Goal: Transaction & Acquisition: Book appointment/travel/reservation

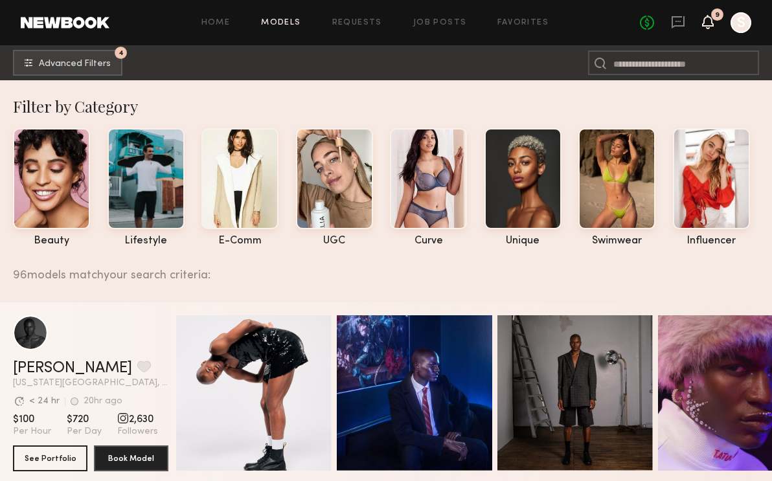
scroll to position [166, 0]
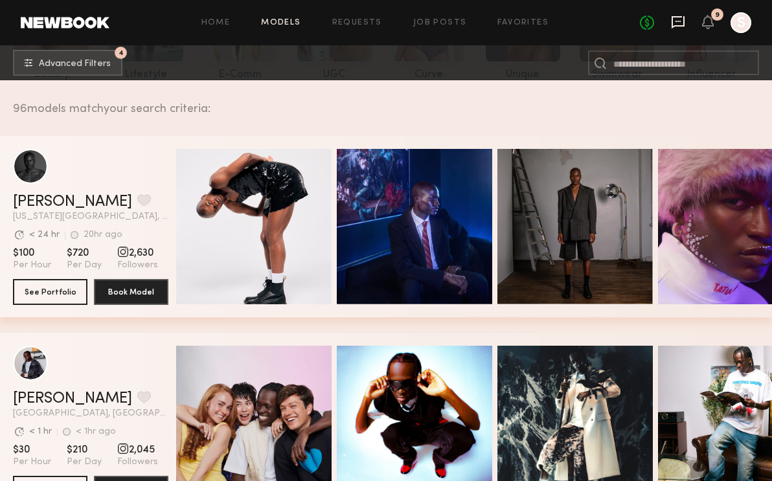
click at [679, 23] on icon at bounding box center [678, 22] width 14 height 14
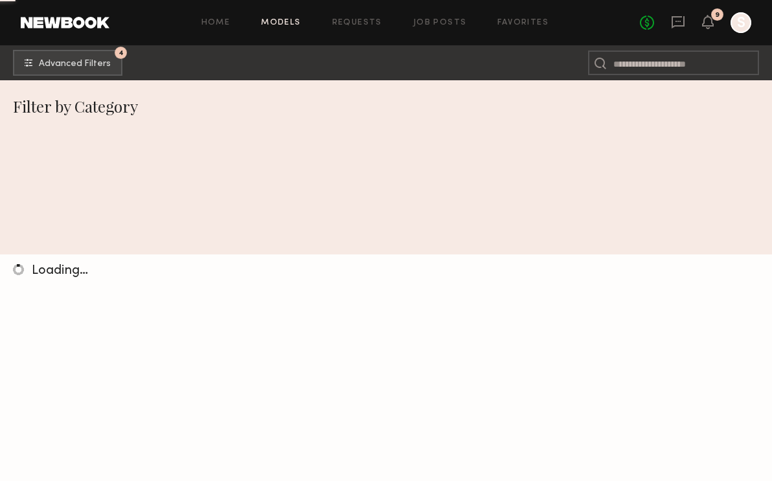
scroll to position [166, 0]
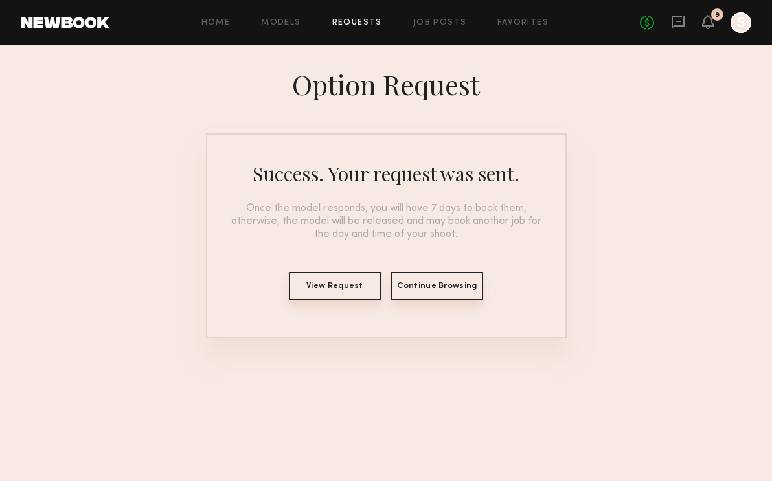
click at [674, 14] on div "No fees up to $5,000 9 S" at bounding box center [695, 22] width 111 height 21
click at [676, 18] on icon at bounding box center [678, 22] width 14 height 14
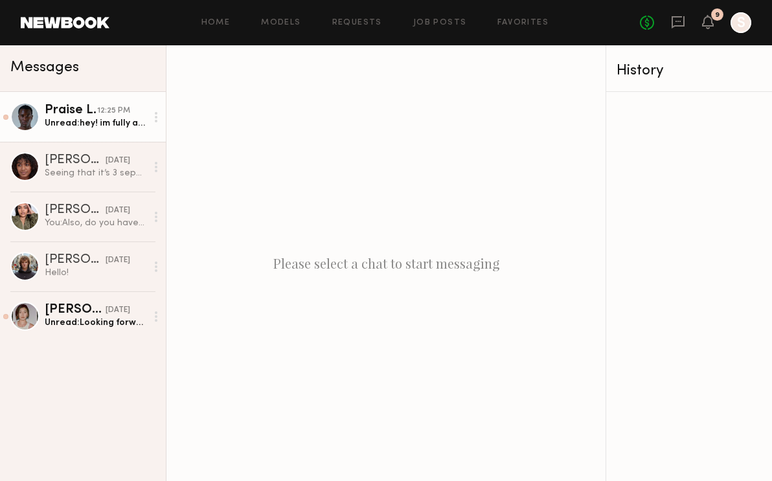
click at [73, 132] on link "Praise L. 12:25 PM Unread: hey! im fully available on the day of the show. i ca…" at bounding box center [83, 117] width 166 height 50
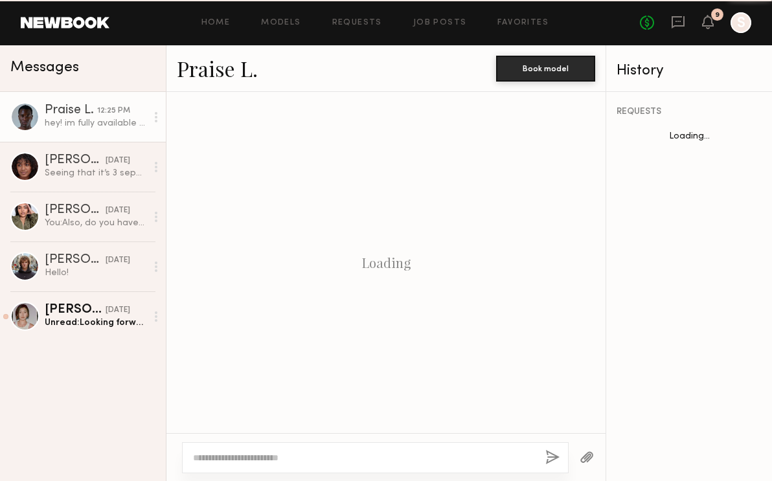
scroll to position [367, 0]
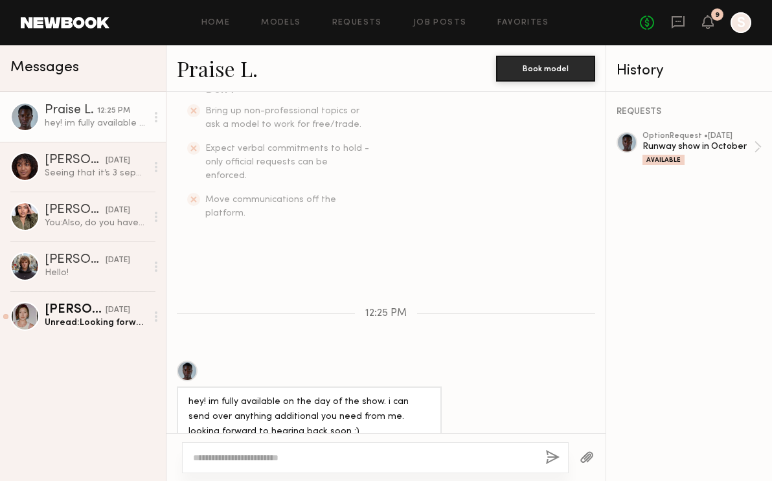
click at [192, 361] on div at bounding box center [187, 371] width 21 height 21
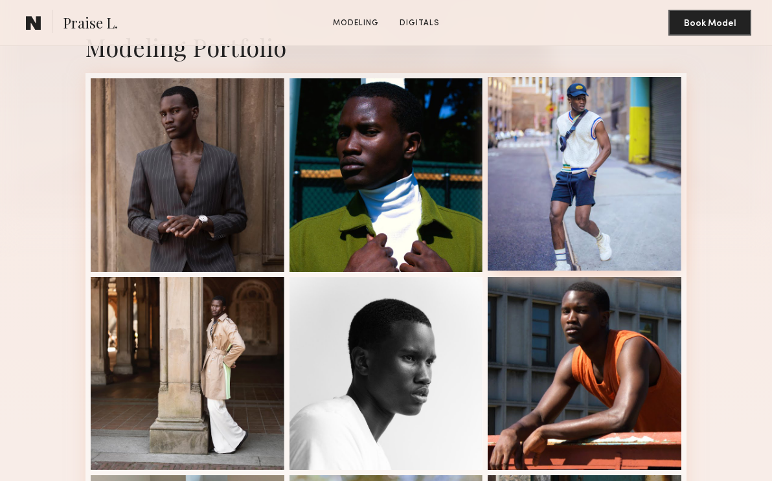
scroll to position [291, 0]
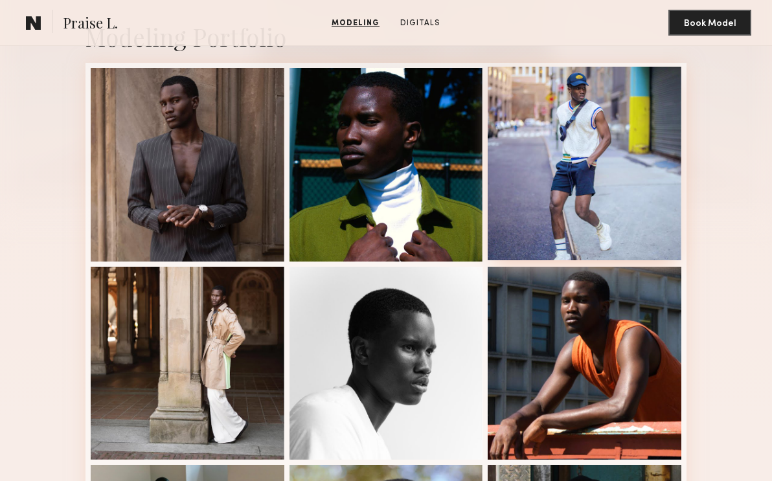
click at [619, 230] on div at bounding box center [585, 164] width 194 height 194
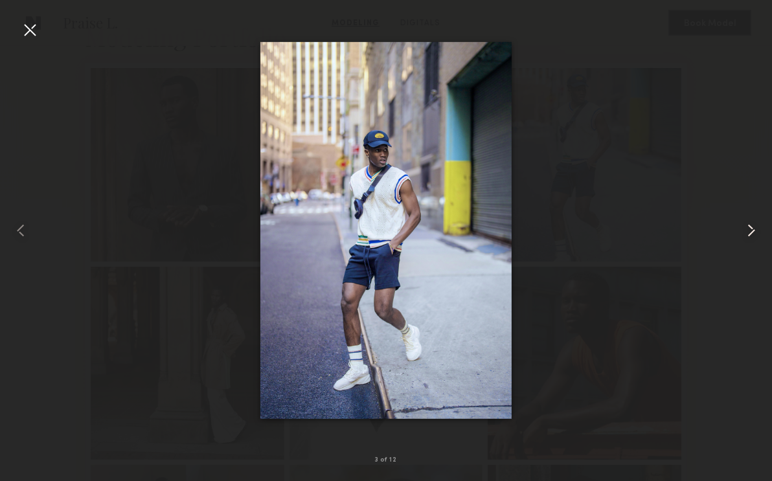
click at [753, 226] on common-icon at bounding box center [751, 230] width 21 height 21
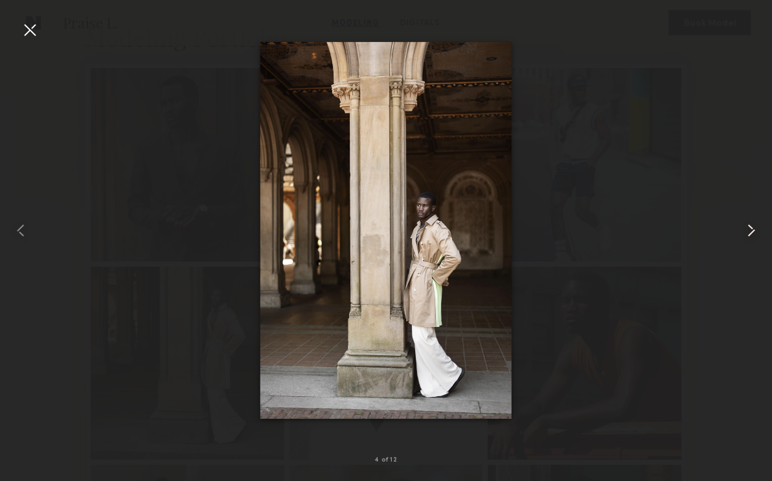
click at [753, 226] on common-icon at bounding box center [751, 230] width 21 height 21
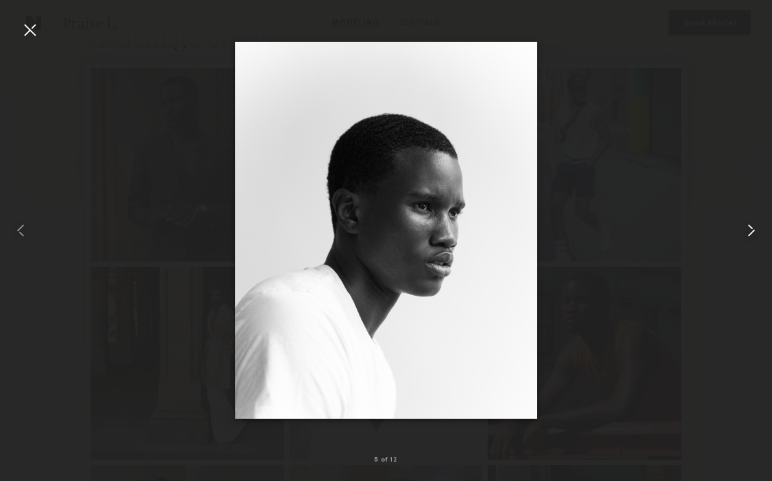
click at [753, 226] on common-icon at bounding box center [751, 230] width 21 height 21
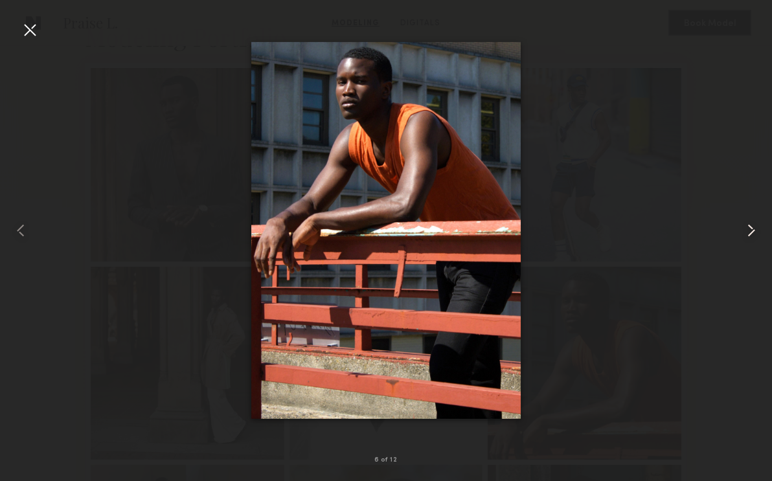
click at [753, 226] on common-icon at bounding box center [751, 230] width 21 height 21
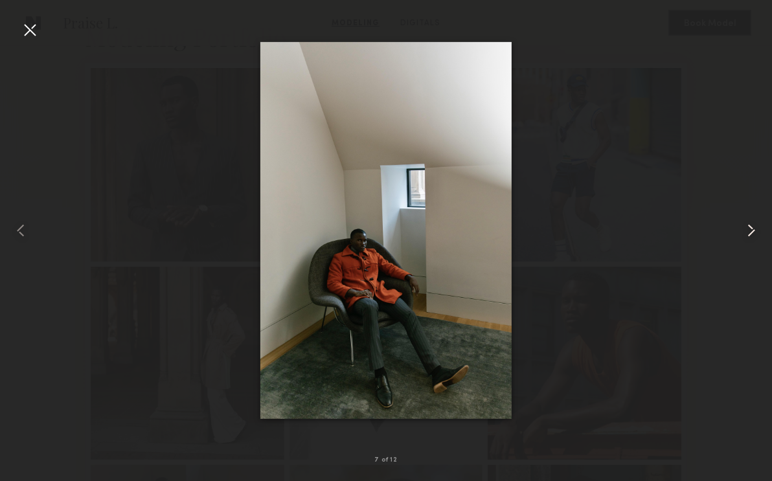
click at [753, 227] on common-icon at bounding box center [751, 230] width 21 height 21
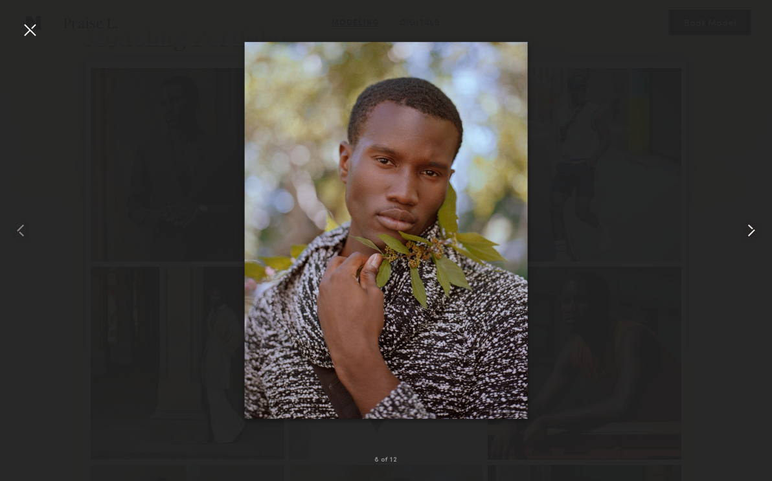
click at [749, 232] on common-icon at bounding box center [751, 230] width 21 height 21
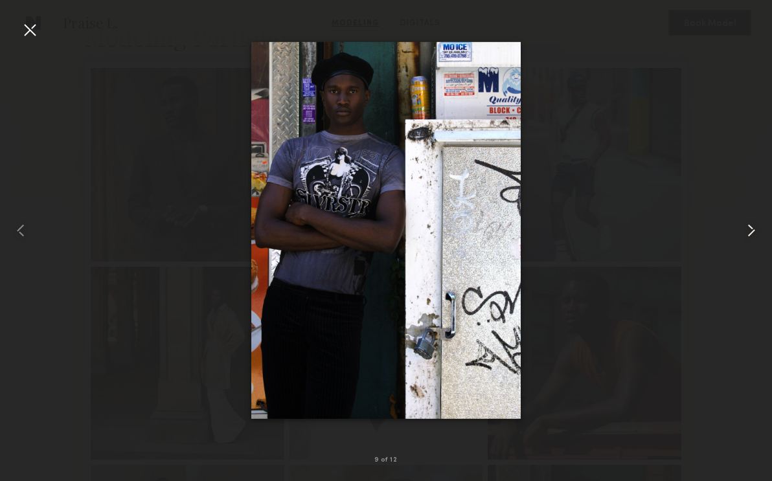
click at [749, 232] on common-icon at bounding box center [751, 230] width 21 height 21
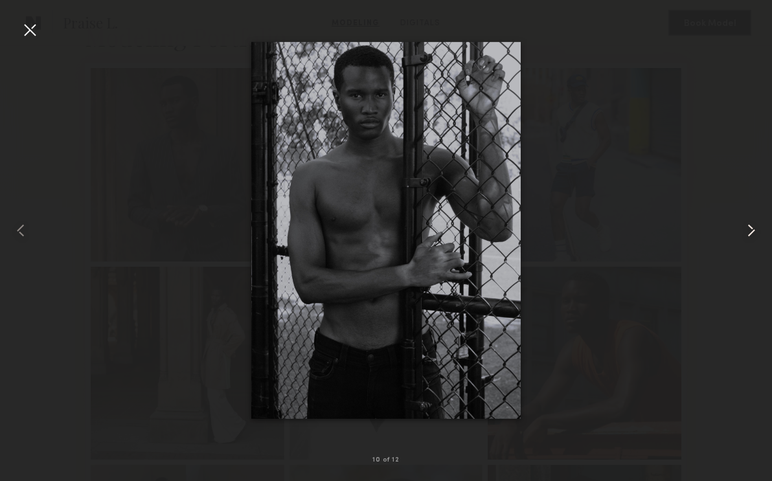
click at [749, 232] on common-icon at bounding box center [751, 230] width 21 height 21
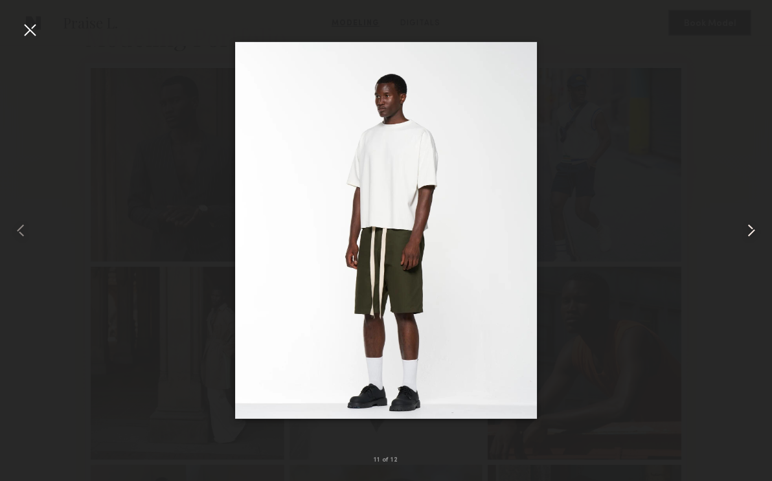
click at [758, 229] on common-icon at bounding box center [751, 230] width 21 height 21
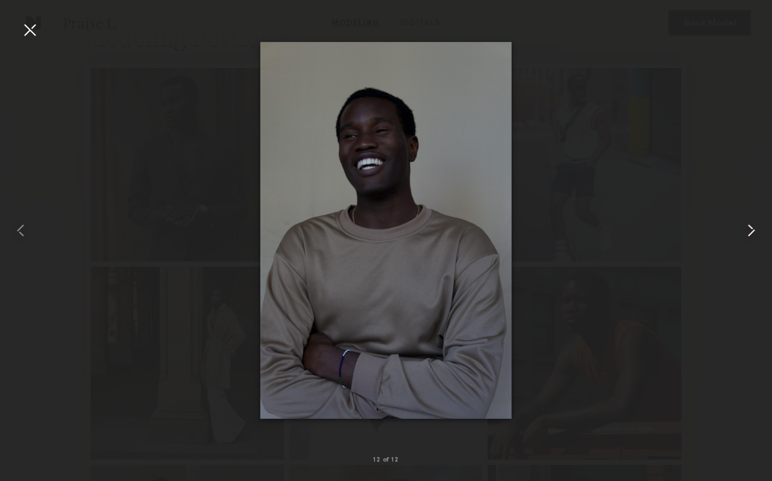
click at [758, 229] on common-icon at bounding box center [751, 230] width 21 height 21
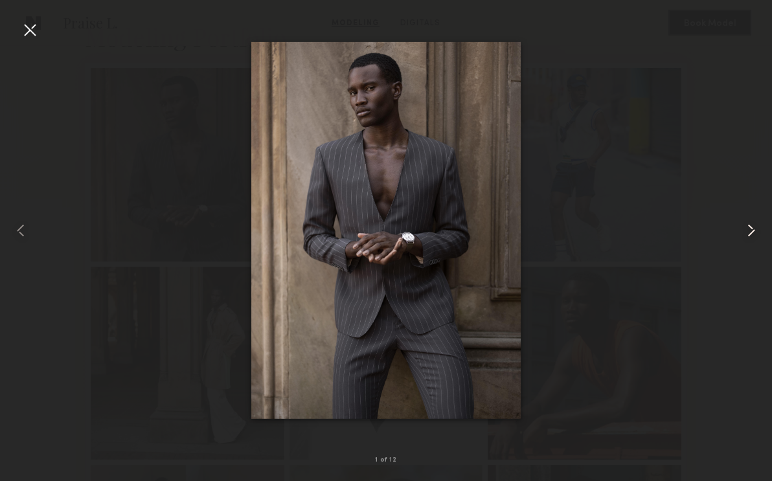
click at [751, 231] on common-icon at bounding box center [751, 230] width 21 height 21
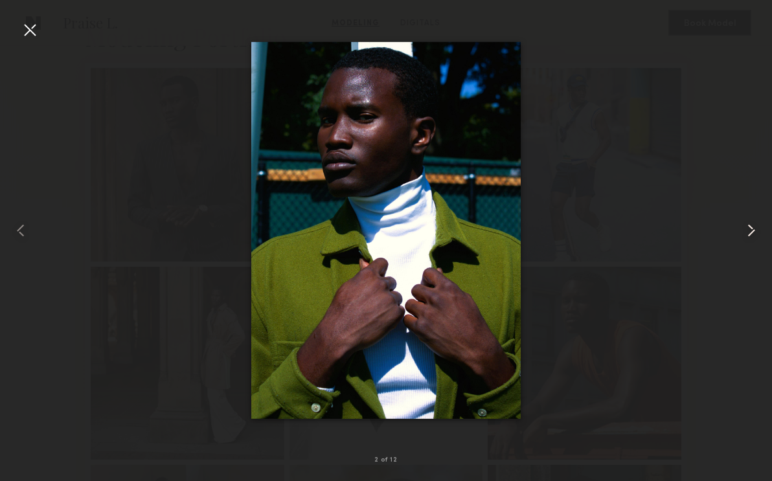
click at [751, 231] on common-icon at bounding box center [751, 230] width 21 height 21
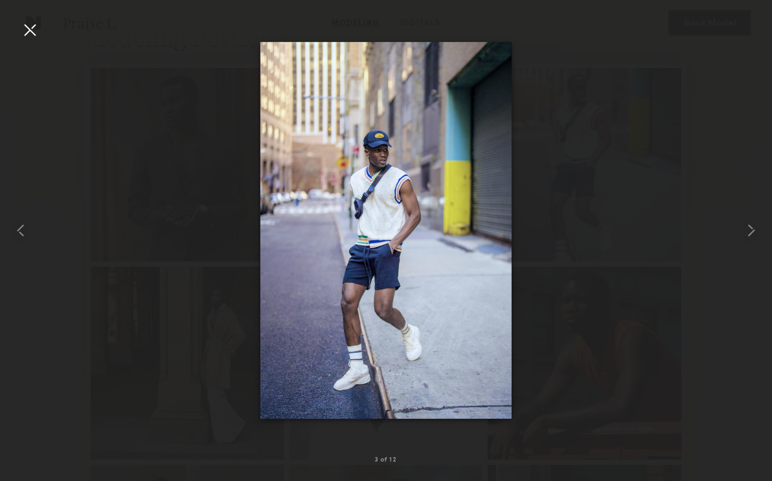
click at [38, 38] on div at bounding box center [29, 29] width 21 height 21
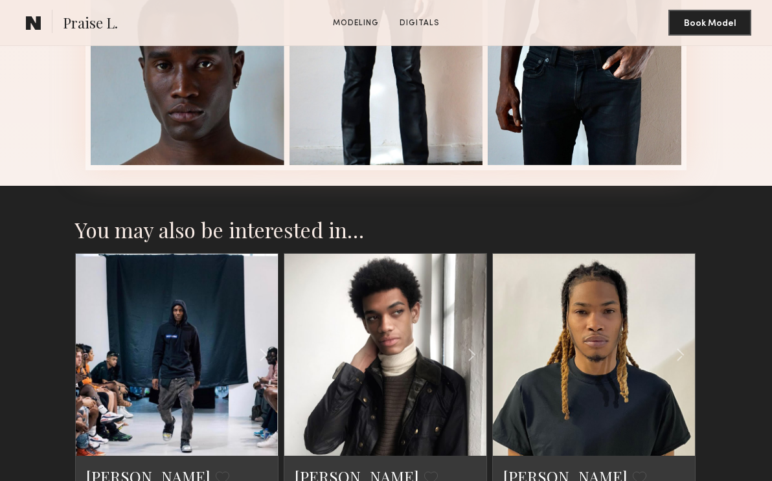
scroll to position [1051, 0]
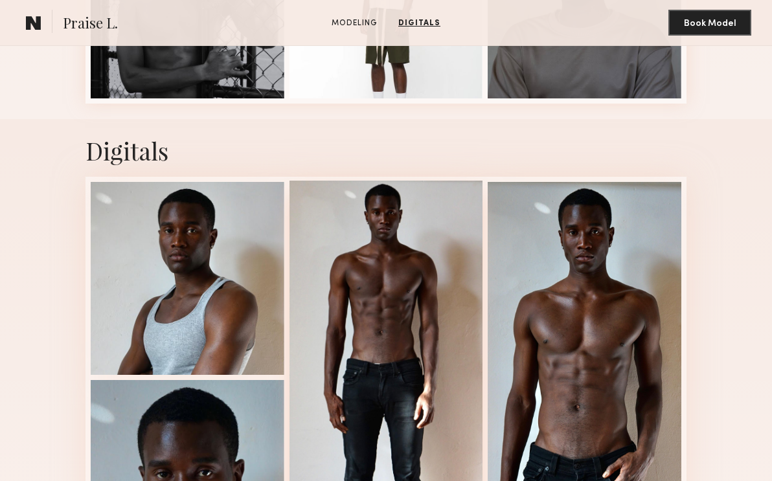
click at [420, 253] on div at bounding box center [387, 377] width 194 height 392
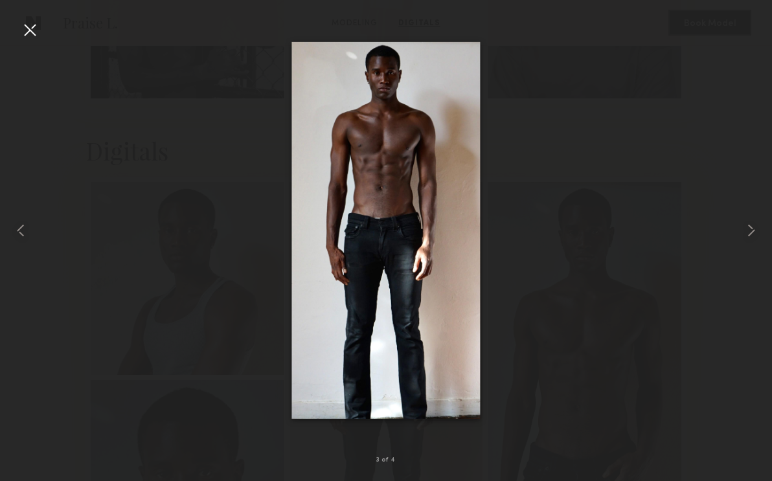
scroll to position [1059, 0]
